Goal: Task Accomplishment & Management: Manage account settings

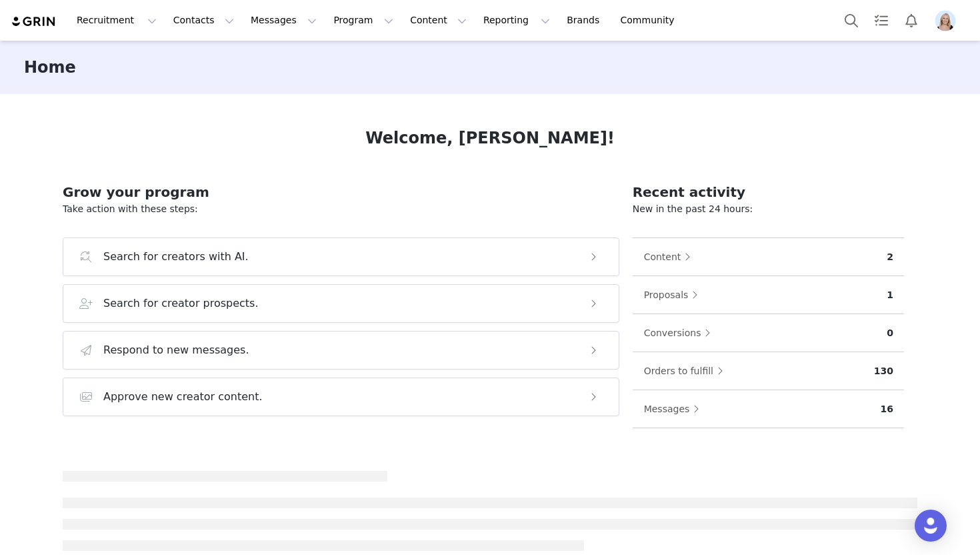
click at [940, 19] on img "Profile" at bounding box center [945, 20] width 21 height 21
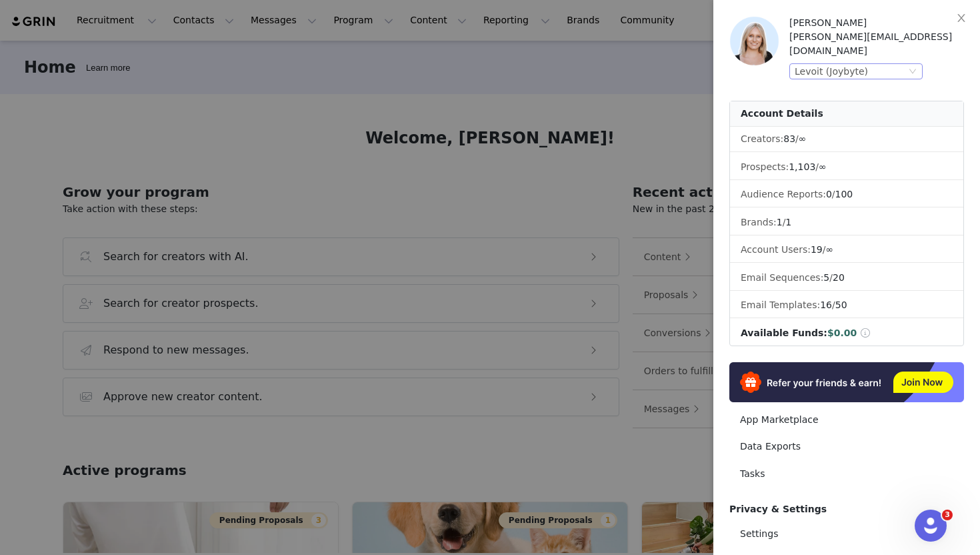
click at [874, 64] on div "Levoit (Joybyte)" at bounding box center [850, 71] width 111 height 15
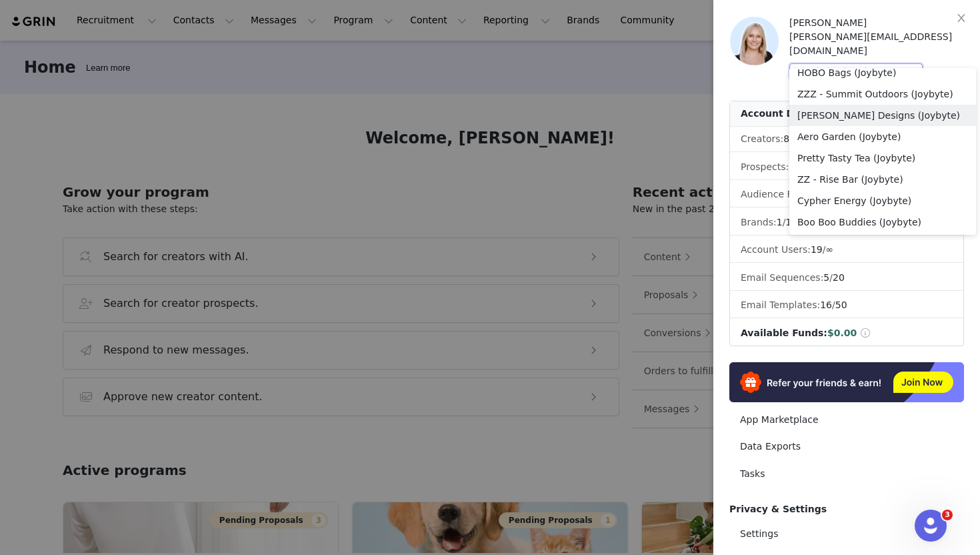
scroll to position [109, 0]
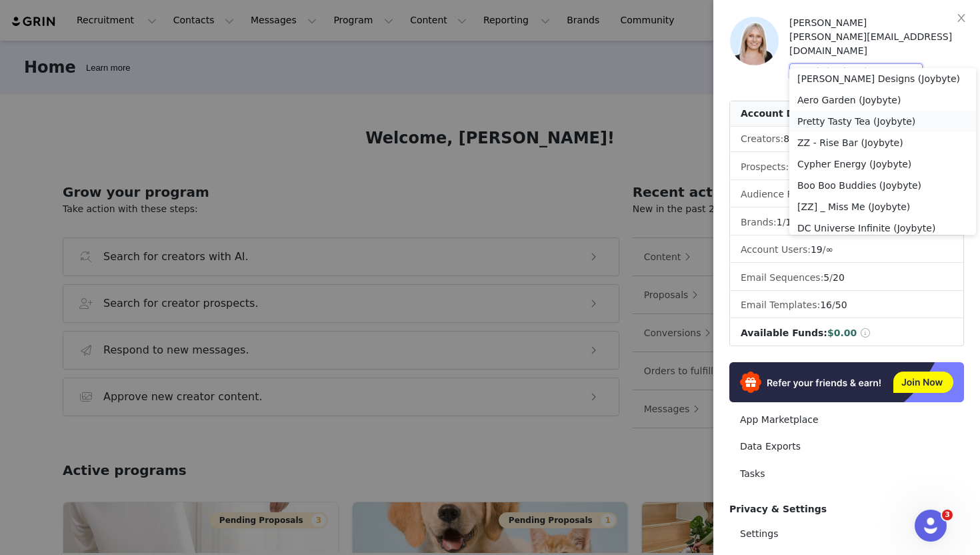
click at [865, 121] on li "Pretty Tasty Tea (Joybyte)" at bounding box center [882, 121] width 187 height 21
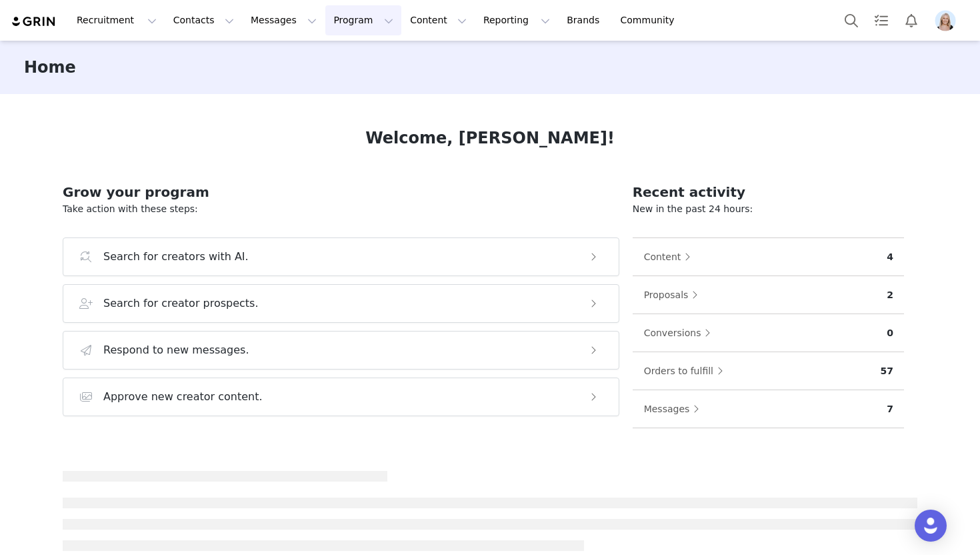
click at [360, 25] on button "Program Program" at bounding box center [363, 20] width 76 height 30
click at [365, 63] on div "Activations" at bounding box center [357, 59] width 89 height 14
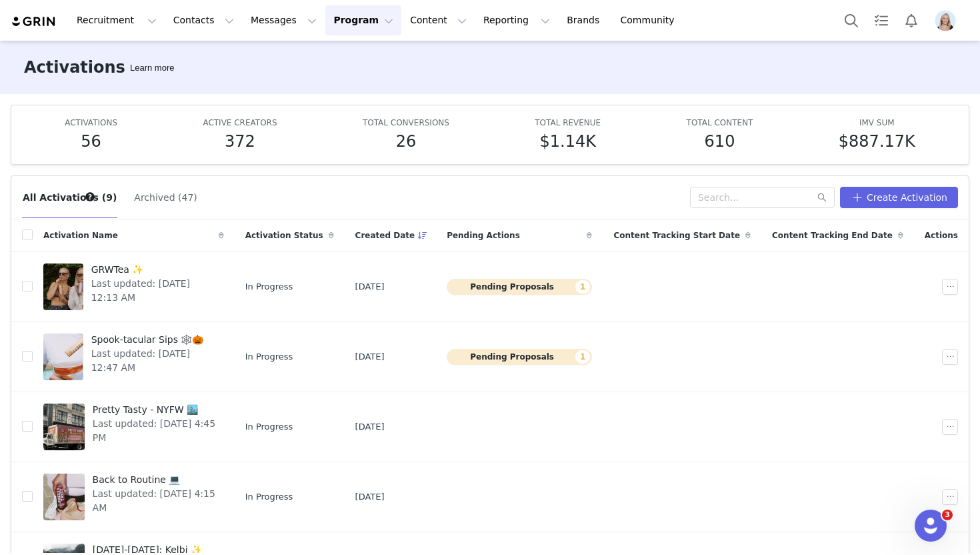
click at [159, 205] on button "Archived (47)" at bounding box center [165, 197] width 64 height 21
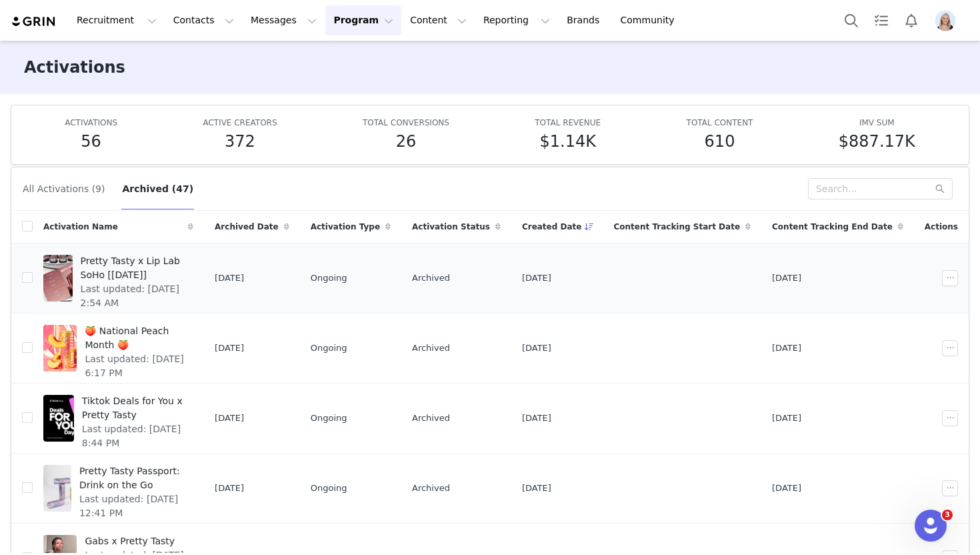
scroll to position [3, 0]
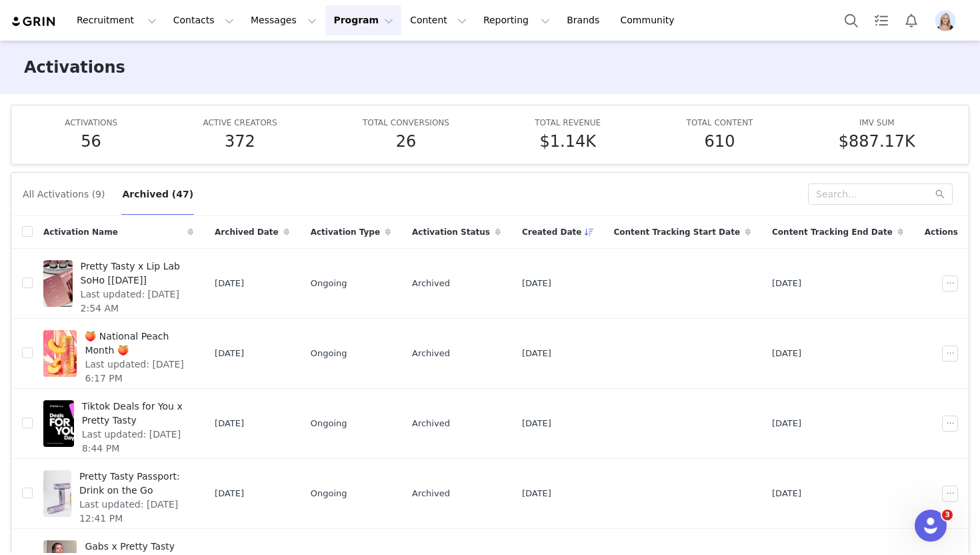
click at [83, 196] on button "All Activations (9)" at bounding box center [63, 193] width 83 height 21
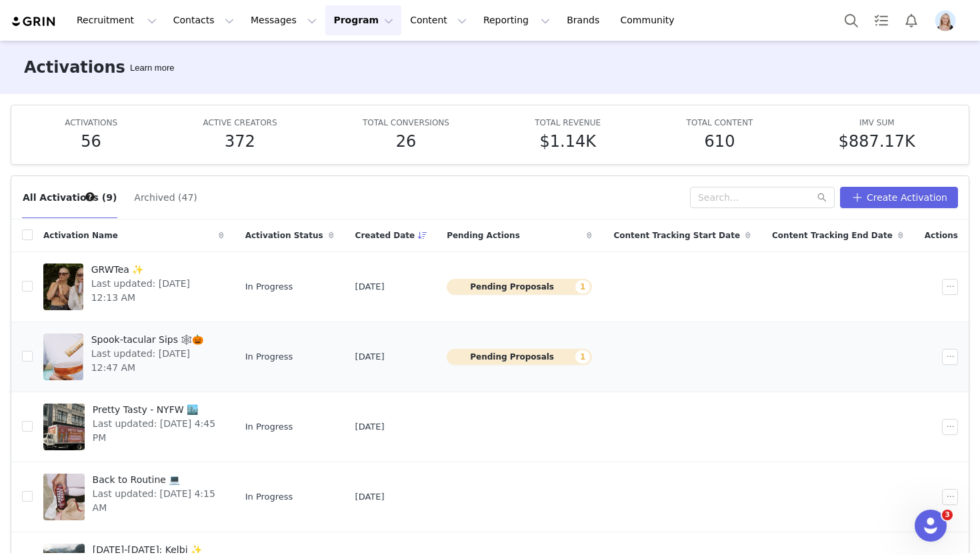
click at [140, 345] on span "Spook-tacular Sips 🕸️🎃" at bounding box center [153, 340] width 125 height 14
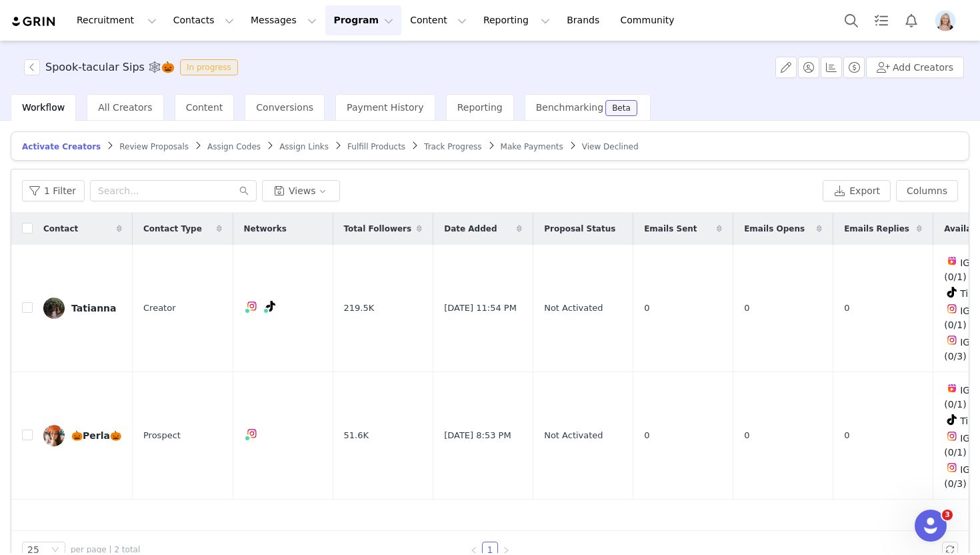
click at [136, 149] on span "Review Proposals" at bounding box center [153, 146] width 69 height 9
